Goal: Information Seeking & Learning: Learn about a topic

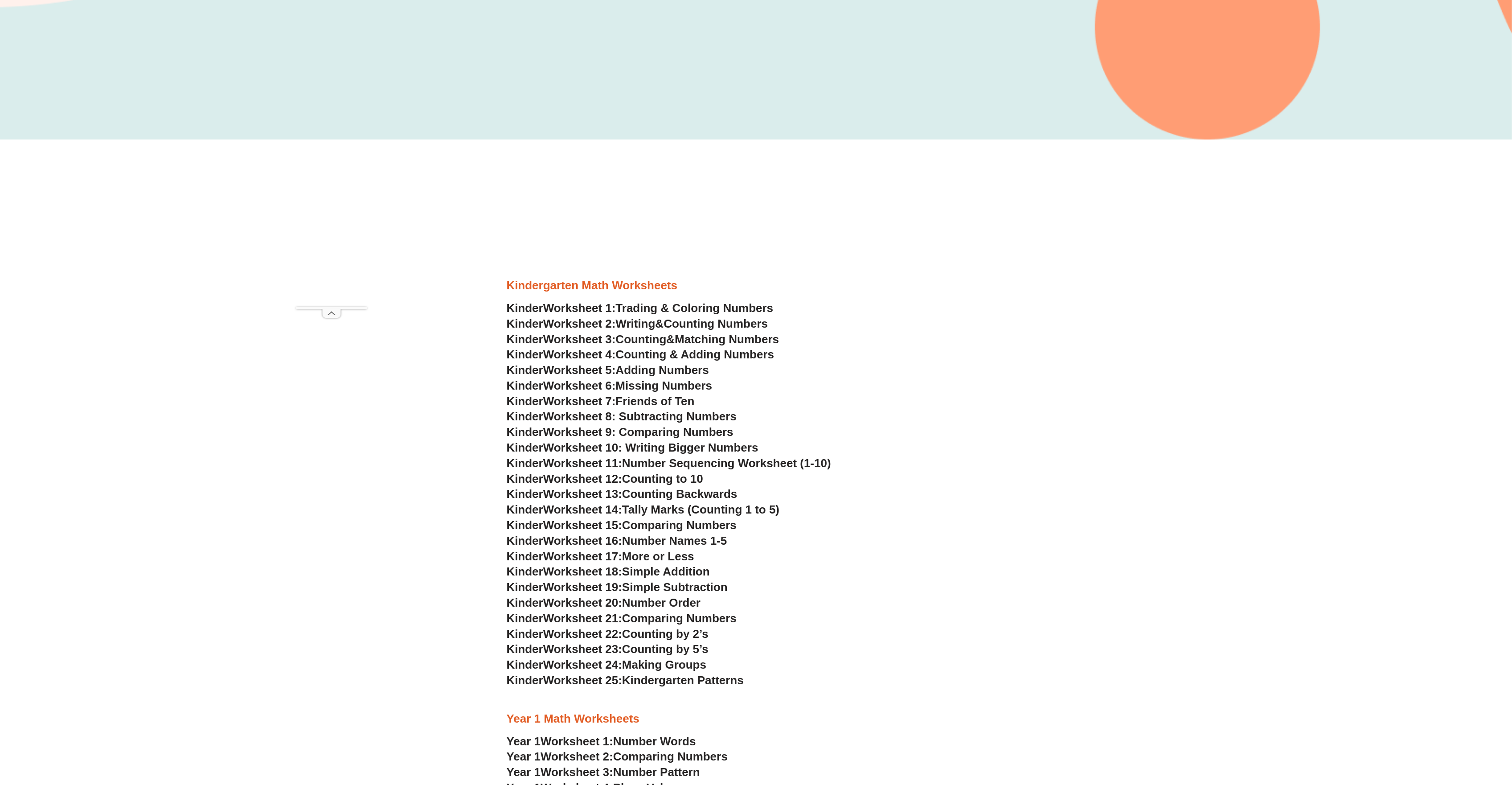
click at [657, 369] on span "Adding Numbers" at bounding box center [662, 370] width 93 height 14
click at [683, 319] on span "Counting Numbers" at bounding box center [716, 324] width 104 height 14
click at [663, 307] on span "Trading & Coloring Numbers" at bounding box center [694, 308] width 158 height 14
click at [681, 339] on link "Kinder Worksheet 3: Counting & Matching Numbers" at bounding box center [643, 339] width 273 height 14
click at [670, 353] on span "Counting & Adding Numbers" at bounding box center [695, 354] width 158 height 14
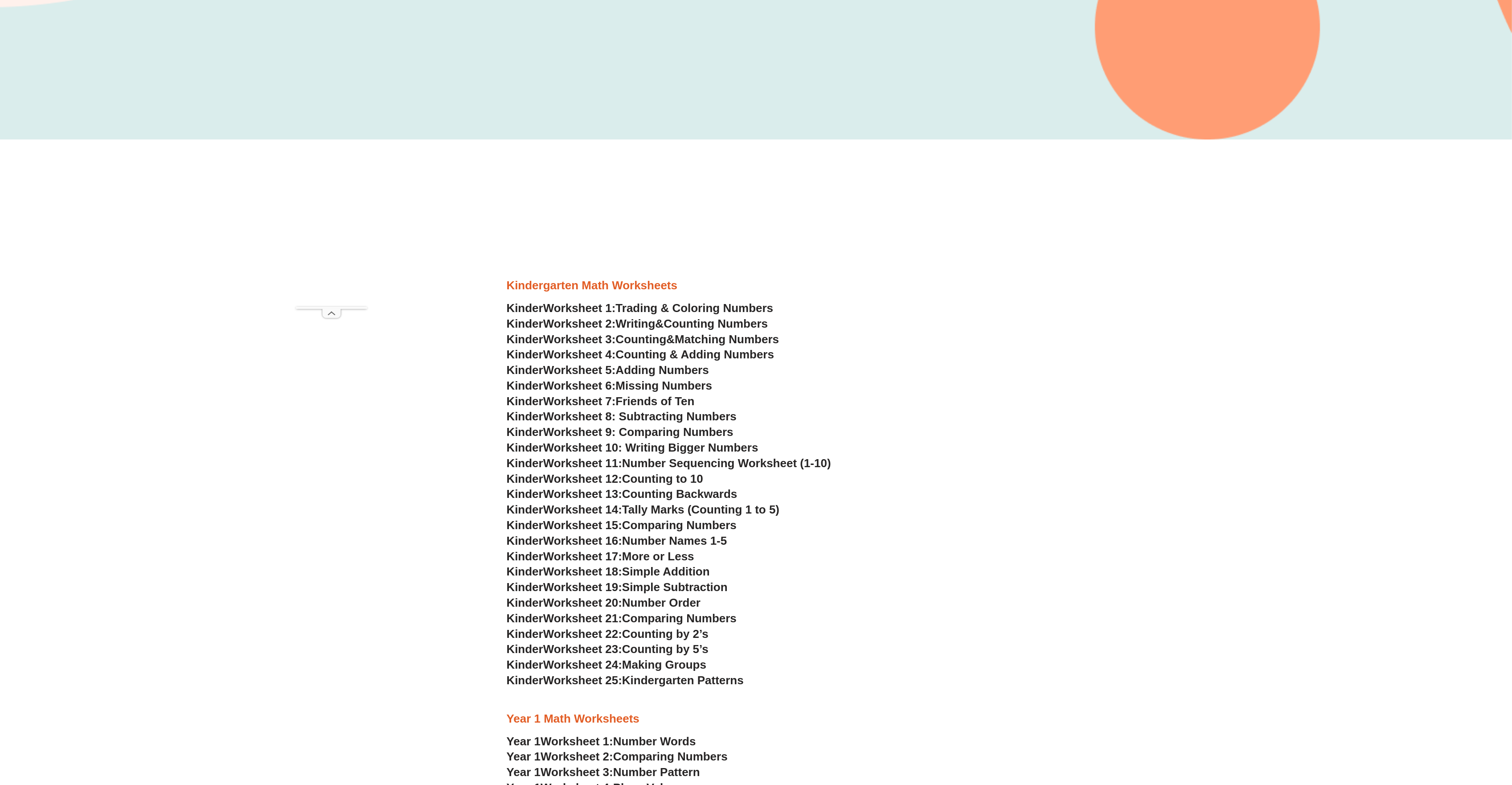
click at [679, 368] on span "Adding Numbers" at bounding box center [662, 370] width 93 height 14
click at [633, 384] on span "Missing Numbers" at bounding box center [664, 385] width 97 height 14
click at [646, 398] on span "Friends of Ten" at bounding box center [655, 401] width 79 height 14
click at [662, 412] on span "Worksheet 8: Subtracting Numbers" at bounding box center [639, 416] width 193 height 14
click at [648, 432] on span "Worksheet 9: Comparing Numbers" at bounding box center [638, 432] width 190 height 14
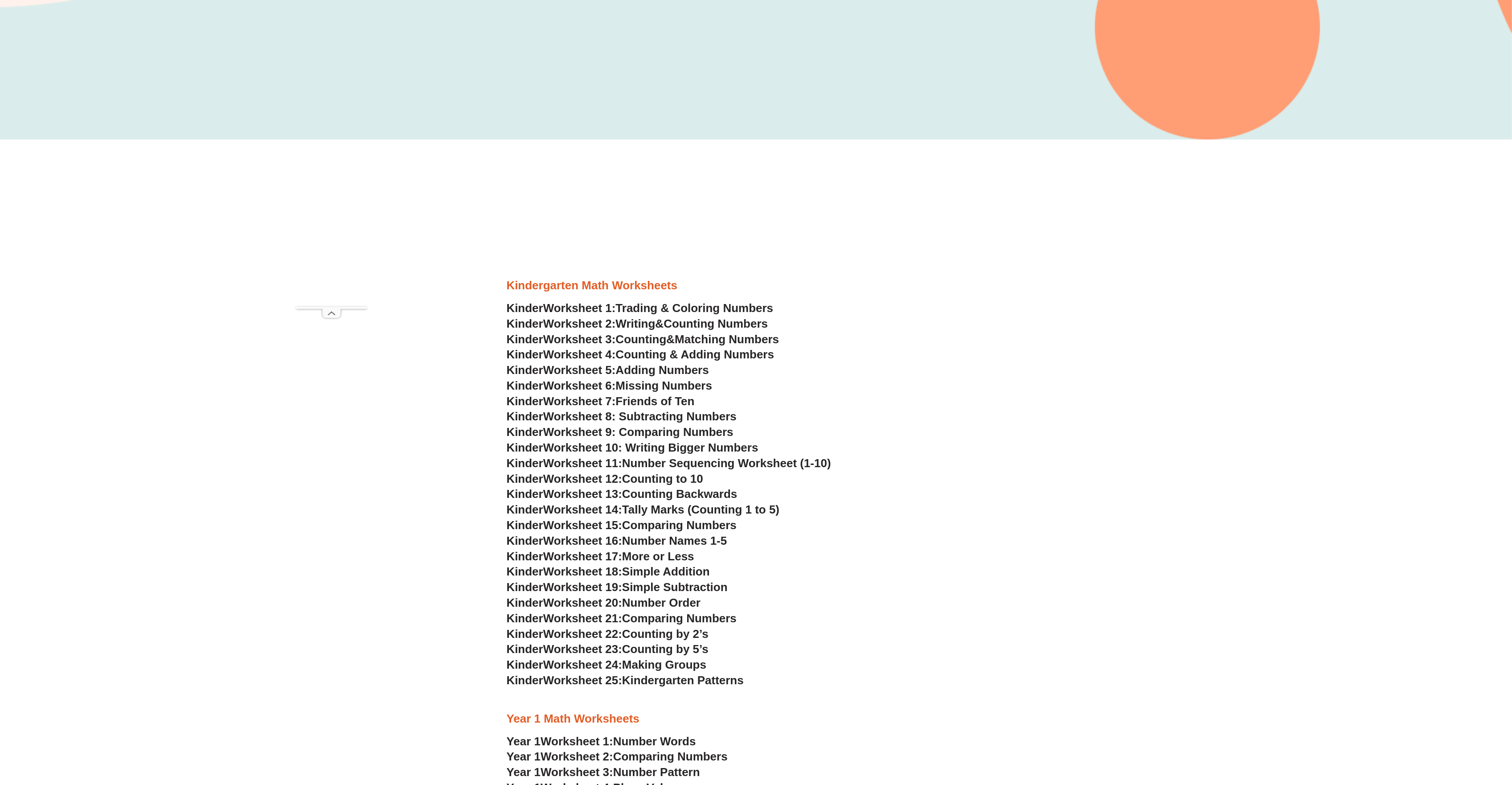
click at [711, 443] on span "Worksheet 10: Writing Bigger Numbers" at bounding box center [650, 447] width 215 height 14
click at [656, 466] on span "Number Sequencing Worksheet (1-10)" at bounding box center [727, 463] width 209 height 14
click at [776, 464] on span "Number Sequencing Worksheet (1-10)" at bounding box center [727, 463] width 209 height 14
click at [525, 464] on span "Kinder" at bounding box center [525, 463] width 36 height 14
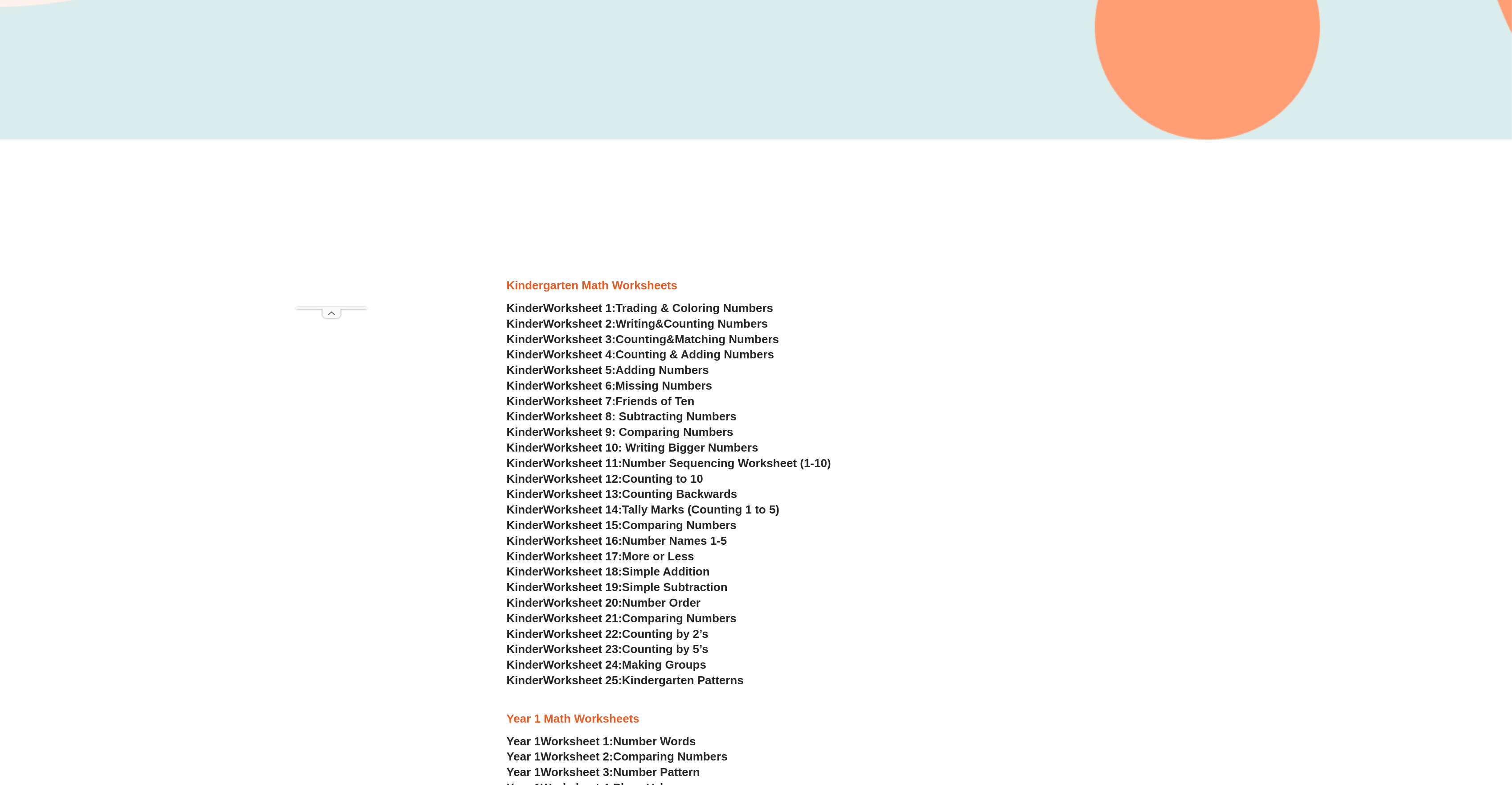
click at [525, 464] on span "Kinder" at bounding box center [525, 463] width 36 height 14
click at [769, 466] on span "Number Sequencing Worksheet (1-10)" at bounding box center [727, 463] width 209 height 14
click at [663, 479] on span "Counting to 10" at bounding box center [663, 479] width 81 height 14
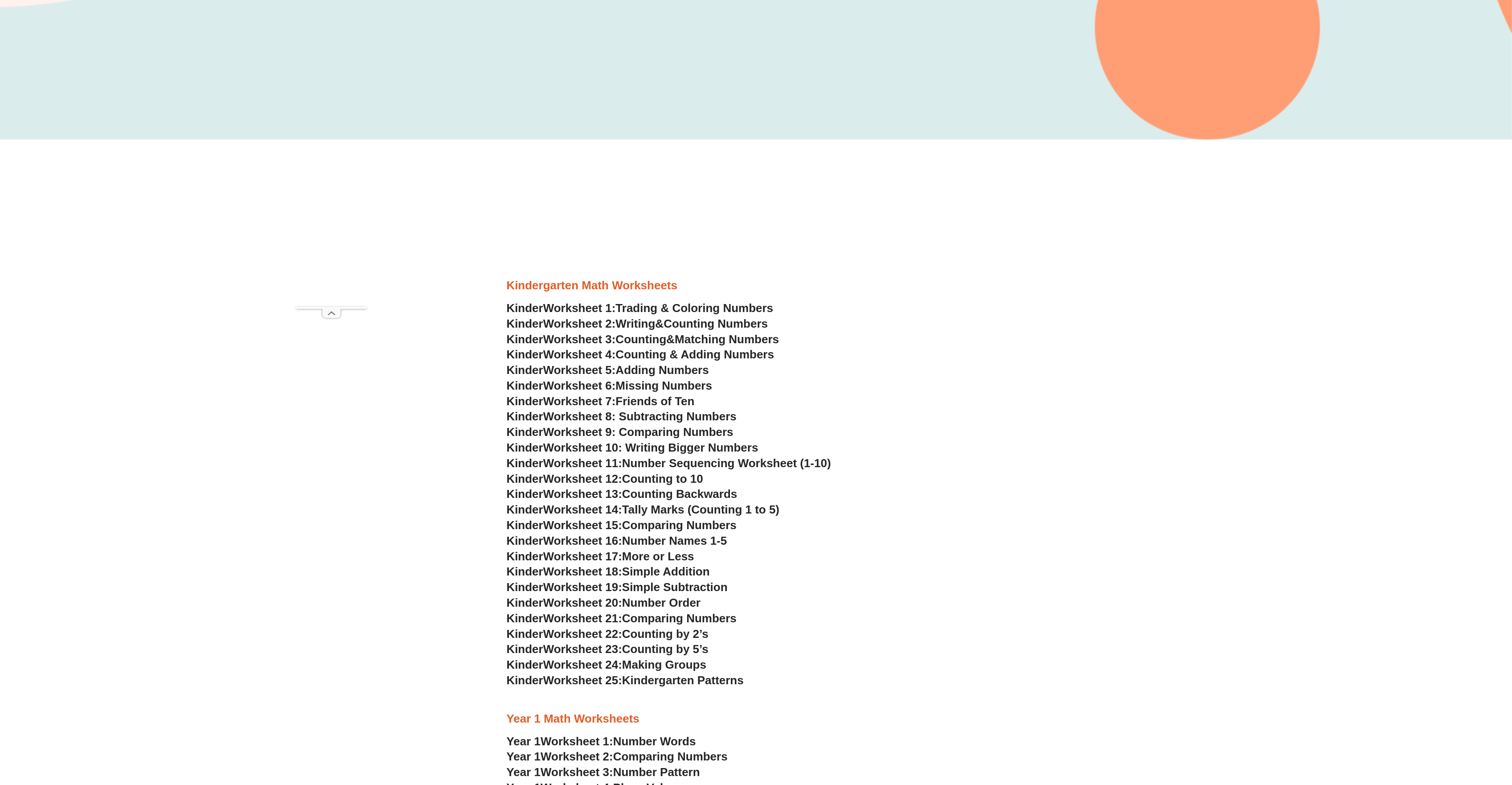
click at [452, 145] on section "Kindergarten Math Worksheets Kinder Worksheet 1: Trading & Coloring Numbers Kin…" at bounding box center [756, 732] width 1512 height 1185
click at [571, 407] on span "Worksheet 7:" at bounding box center [579, 401] width 73 height 14
click at [556, 461] on span "Worksheet 11:" at bounding box center [582, 463] width 79 height 14
click at [652, 464] on span "Number Sequencing Worksheet (1-10)" at bounding box center [727, 463] width 209 height 14
click at [655, 479] on span "Counting to 10" at bounding box center [663, 479] width 81 height 14
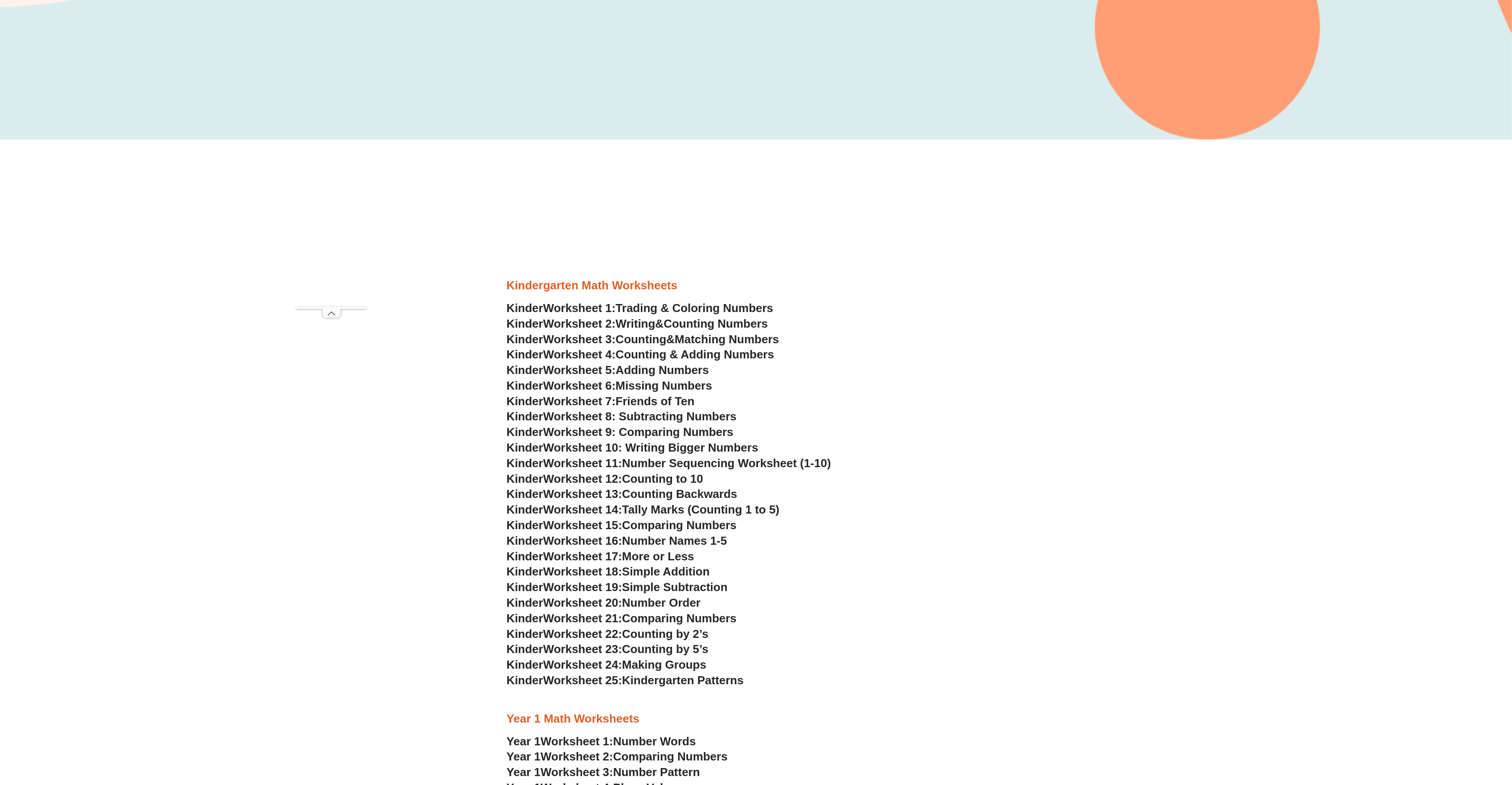
click at [658, 493] on span "Counting Backwards" at bounding box center [680, 494] width 115 height 14
click at [663, 508] on span "Tally Marks (Counting 1 to 5)" at bounding box center [701, 509] width 157 height 14
click at [663, 527] on span "Comparing Numbers" at bounding box center [679, 525] width 114 height 14
click at [662, 538] on span "Number Names 1-5" at bounding box center [674, 541] width 104 height 14
click at [659, 550] on span "More or Less" at bounding box center [658, 556] width 72 height 14
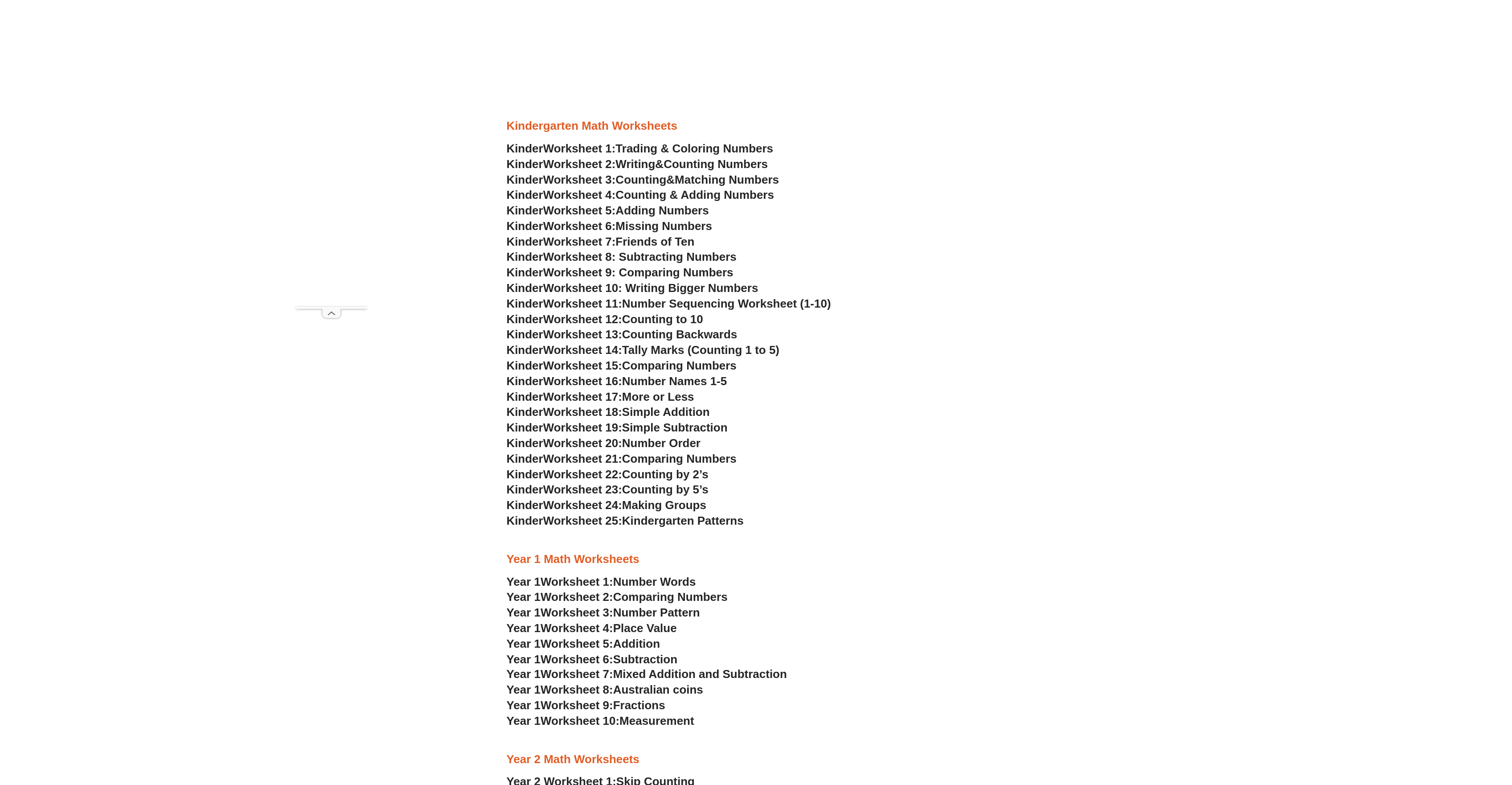
scroll to position [653, 0]
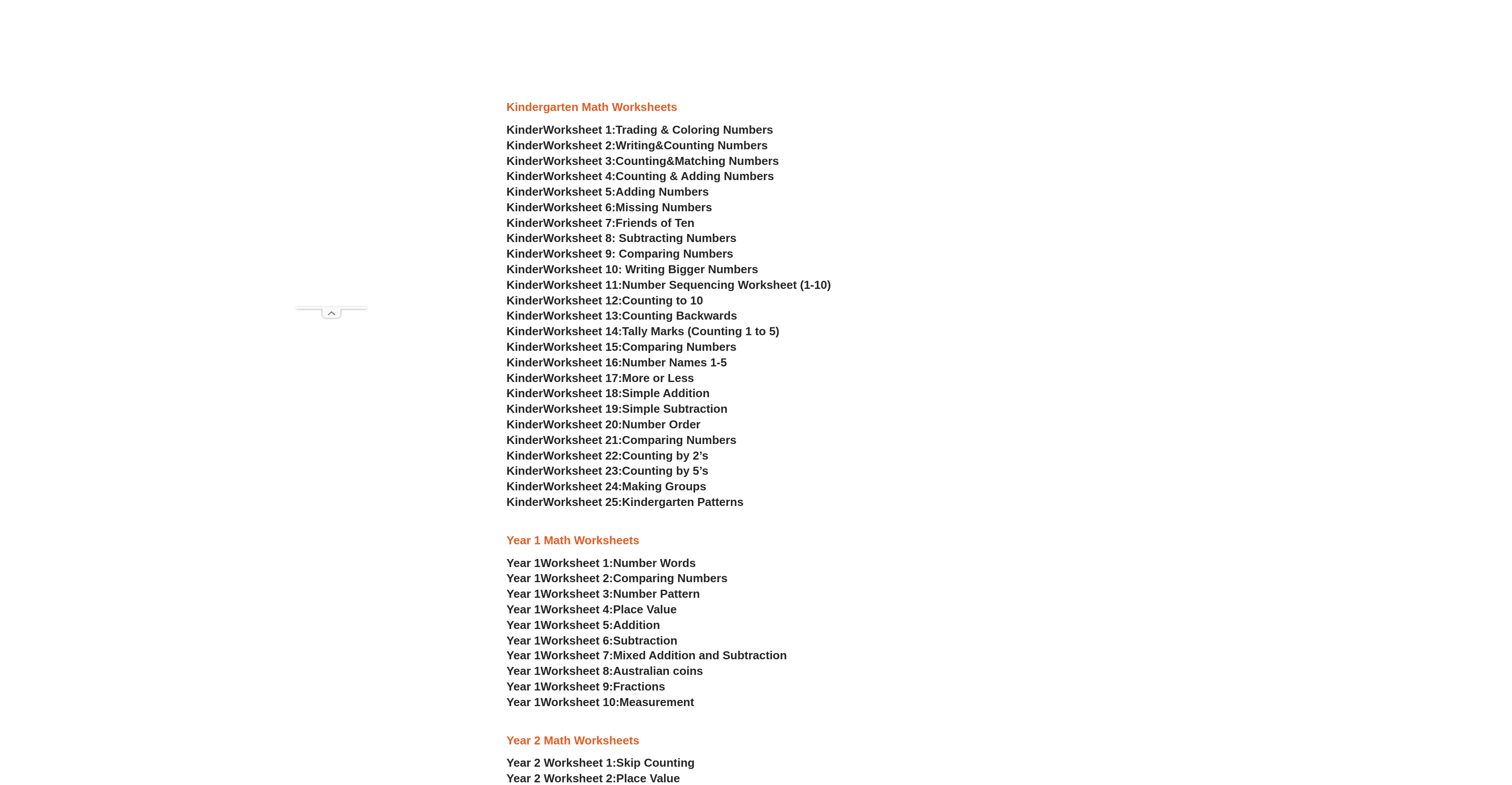
click at [666, 456] on span "Counting by 2’s" at bounding box center [665, 456] width 86 height 14
click at [670, 471] on span "Counting by 5’s" at bounding box center [665, 470] width 86 height 14
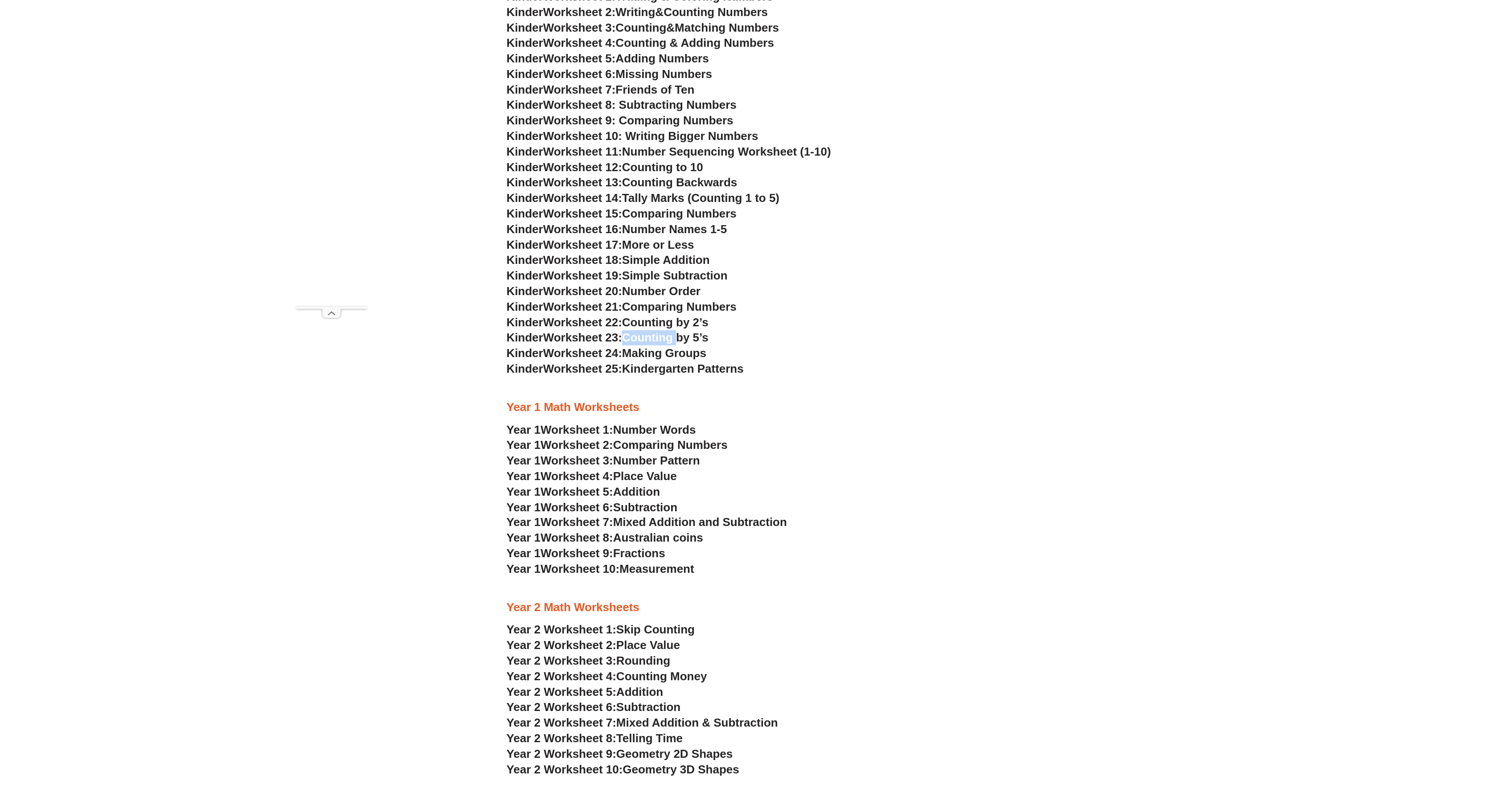
scroll to position [832, 0]
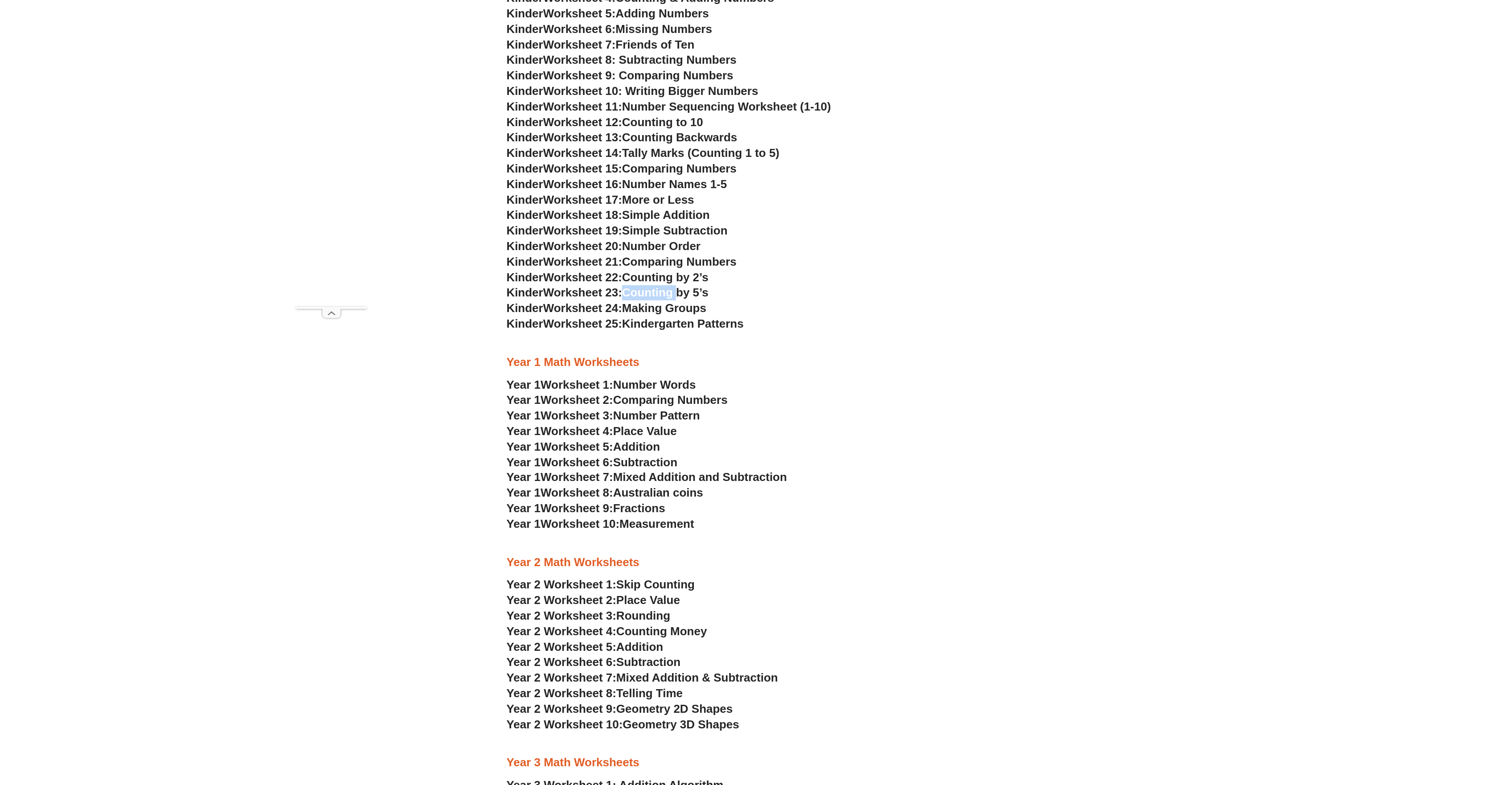
click at [656, 446] on span "Addition" at bounding box center [637, 446] width 47 height 14
click at [642, 645] on span "Addition" at bounding box center [640, 646] width 47 height 14
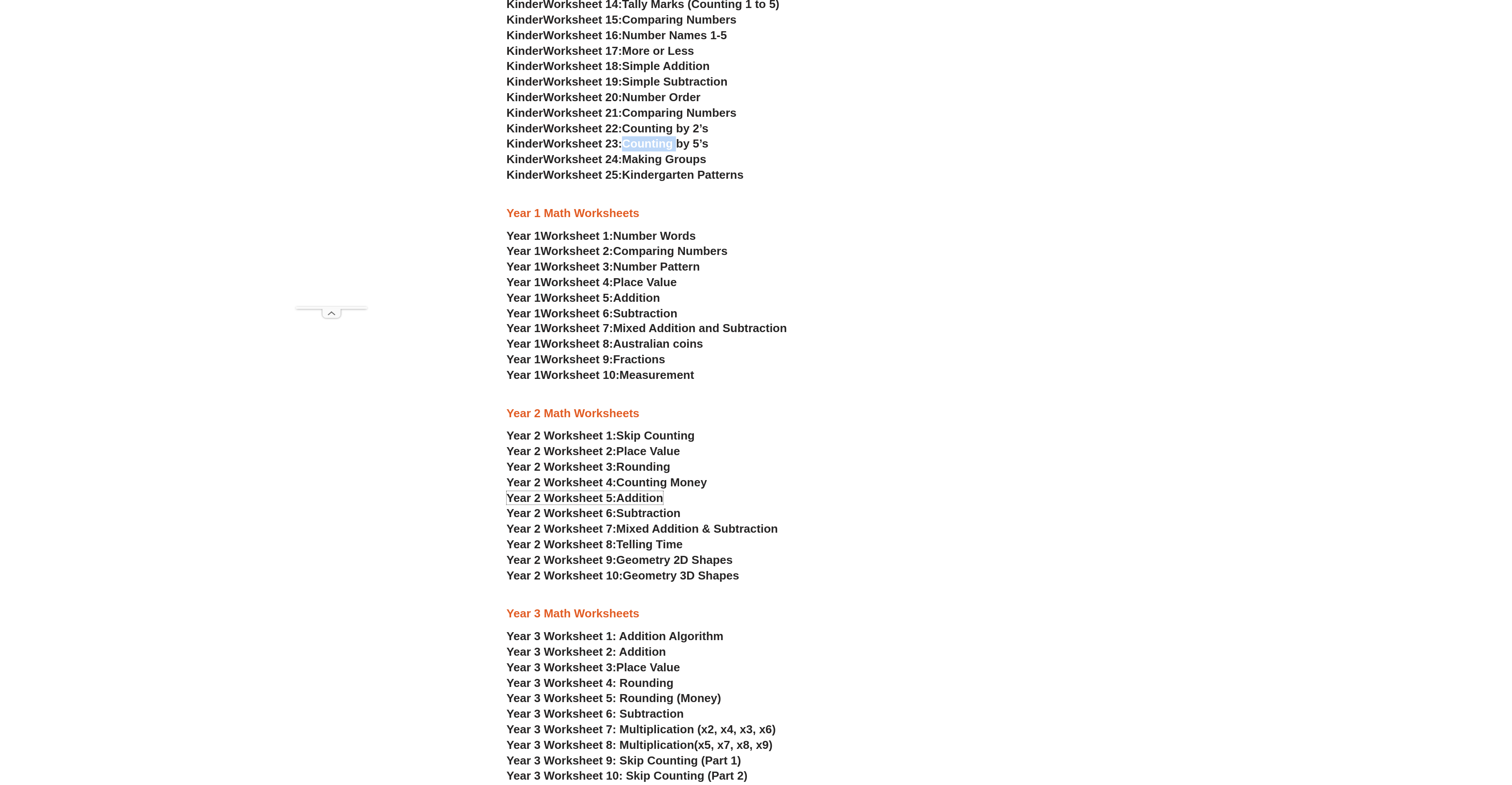
scroll to position [1010, 0]
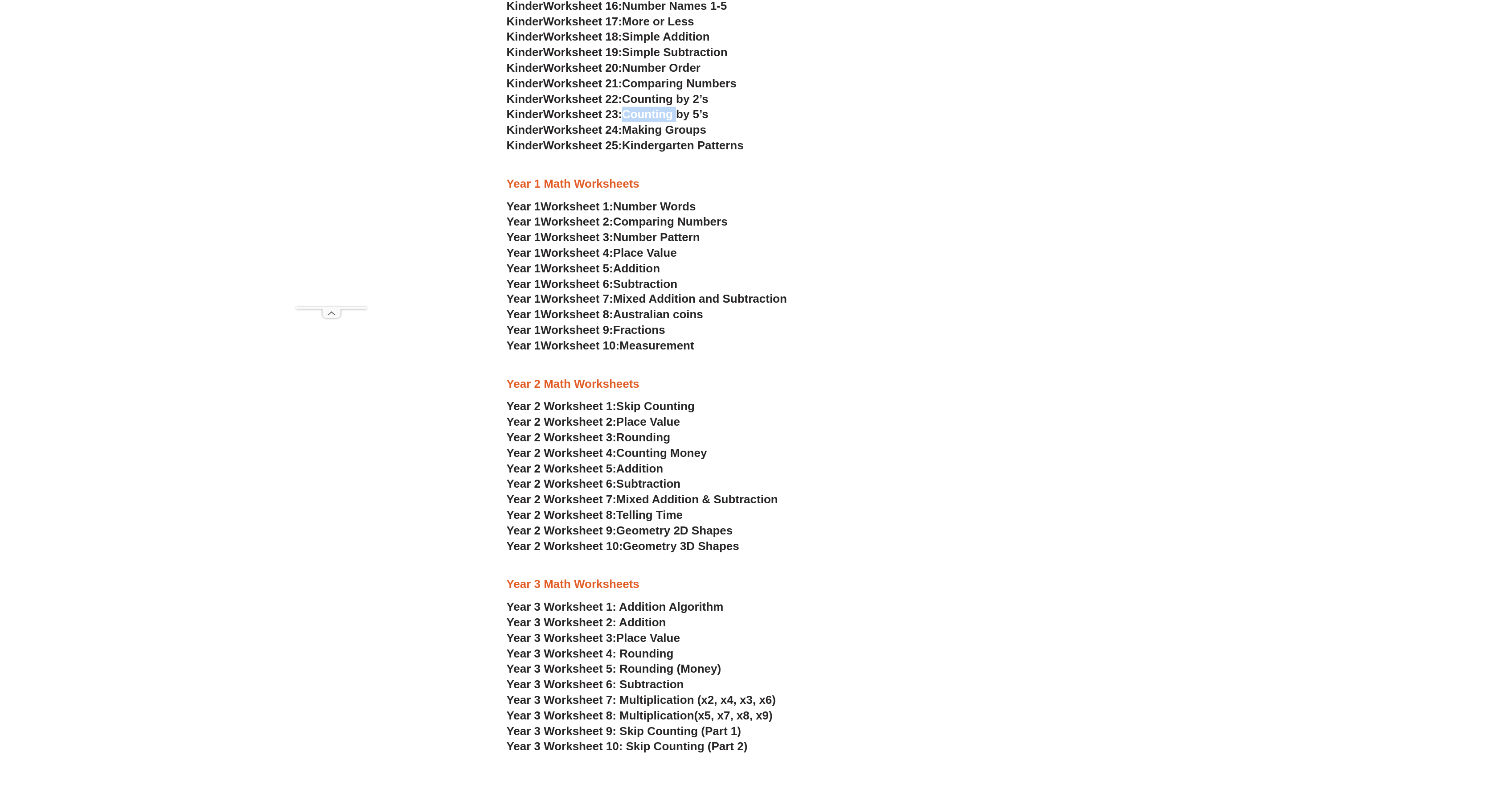
click at [646, 622] on link "Year 3 Worksheet 2: Addition" at bounding box center [586, 622] width 160 height 14
click at [582, 311] on span "Worksheet 8:" at bounding box center [577, 314] width 73 height 14
click at [626, 285] on span "Subtraction" at bounding box center [645, 284] width 64 height 14
